Goal: Feedback & Contribution: Leave review/rating

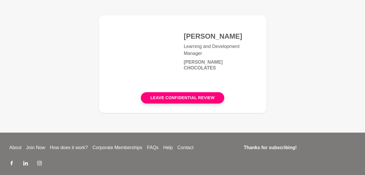
scroll to position [87, 0]
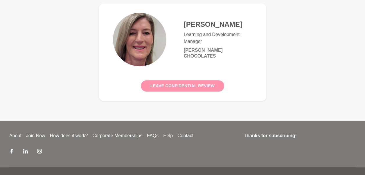
click at [199, 88] on button "Leave confidential review" at bounding box center [182, 85] width 83 height 11
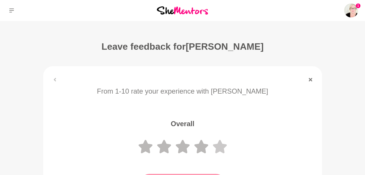
click at [216, 149] on icon at bounding box center [220, 146] width 14 height 13
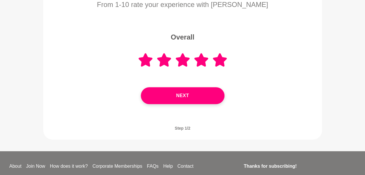
scroll to position [87, 0]
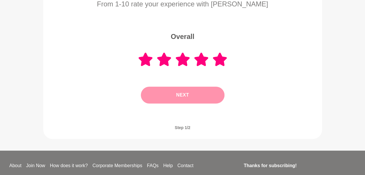
click at [206, 100] on button "Next" at bounding box center [183, 94] width 84 height 17
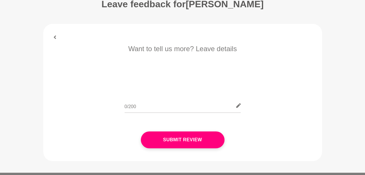
scroll to position [29, 0]
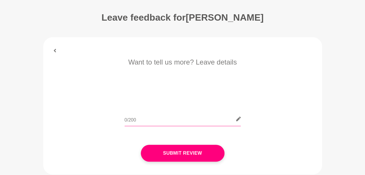
click at [188, 121] on input "text" at bounding box center [182, 119] width 116 height 14
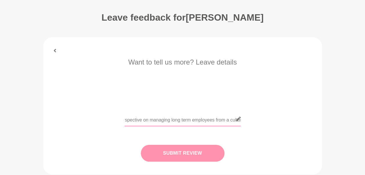
type input "It was fantastic to catch up with [PERSON_NAME] to gain perspective on managing…"
click at [189, 154] on button "Submit Review" at bounding box center [183, 153] width 84 height 17
